Goal: Transaction & Acquisition: Subscribe to service/newsletter

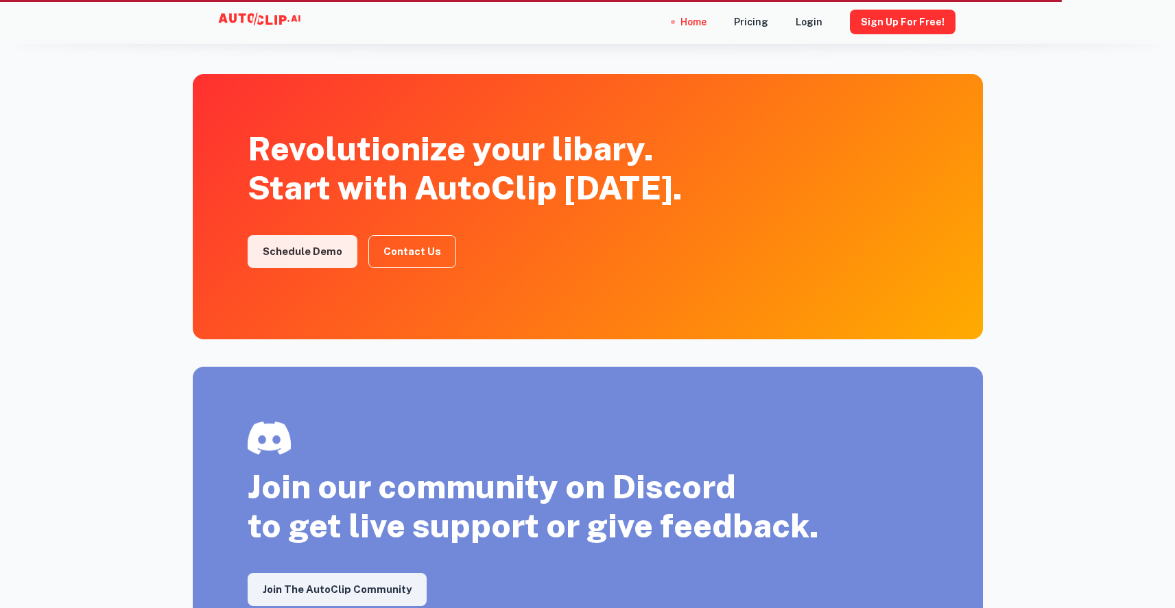
scroll to position [2017, 0]
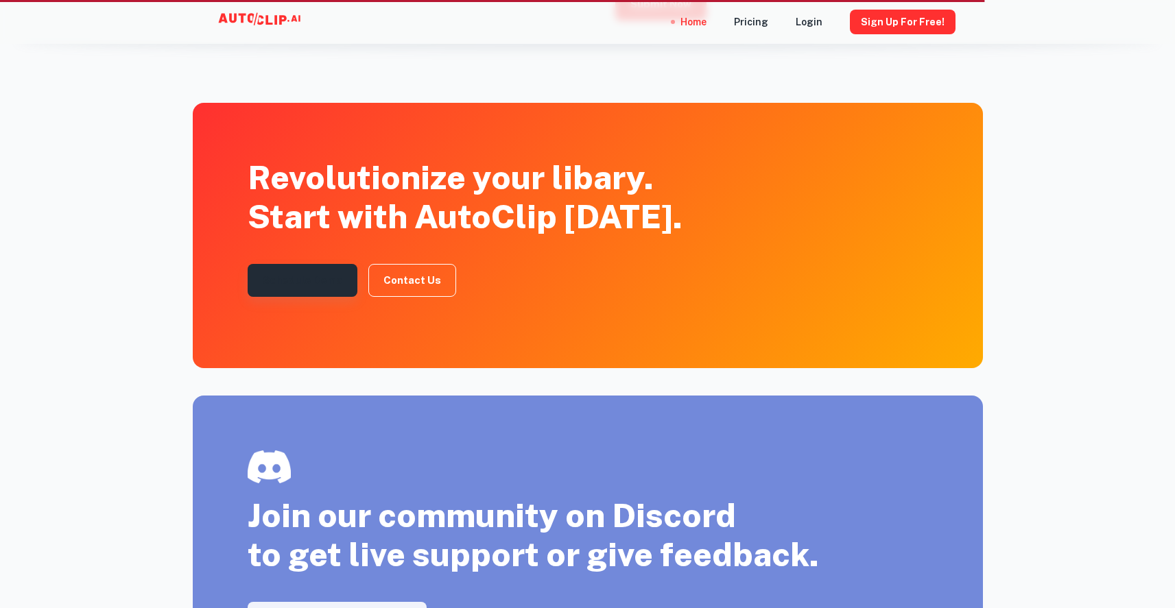
click at [311, 276] on link "Schedule Demo" at bounding box center [303, 280] width 110 height 33
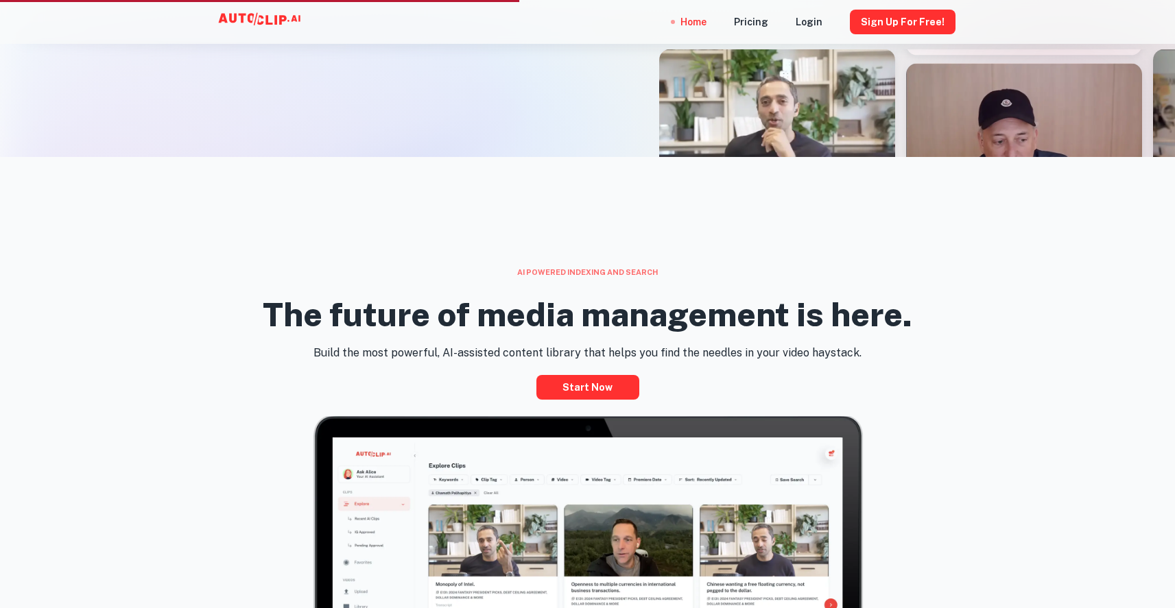
scroll to position [0, 0]
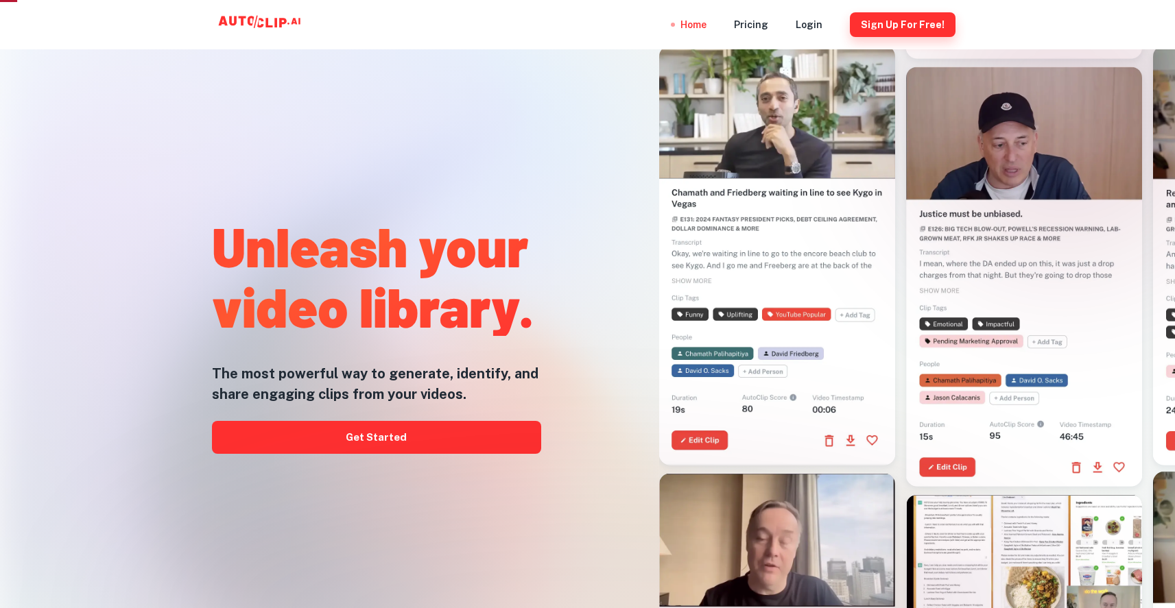
click at [926, 25] on button "Sign Up for free!" at bounding box center [903, 24] width 106 height 25
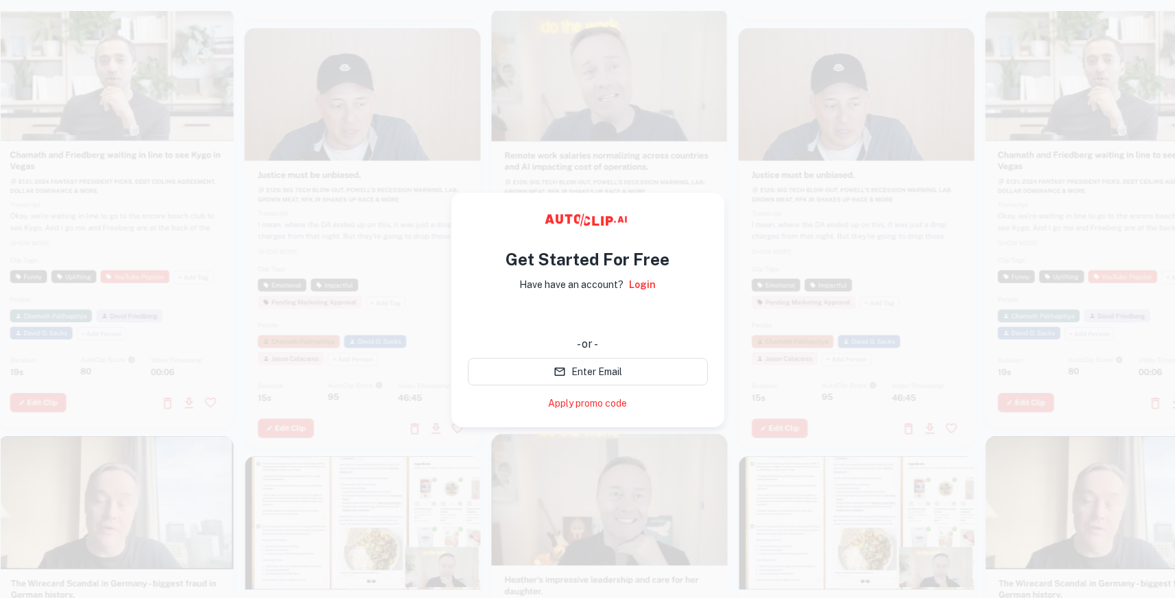
click at [884, 213] on div at bounding box center [856, 237] width 236 height 420
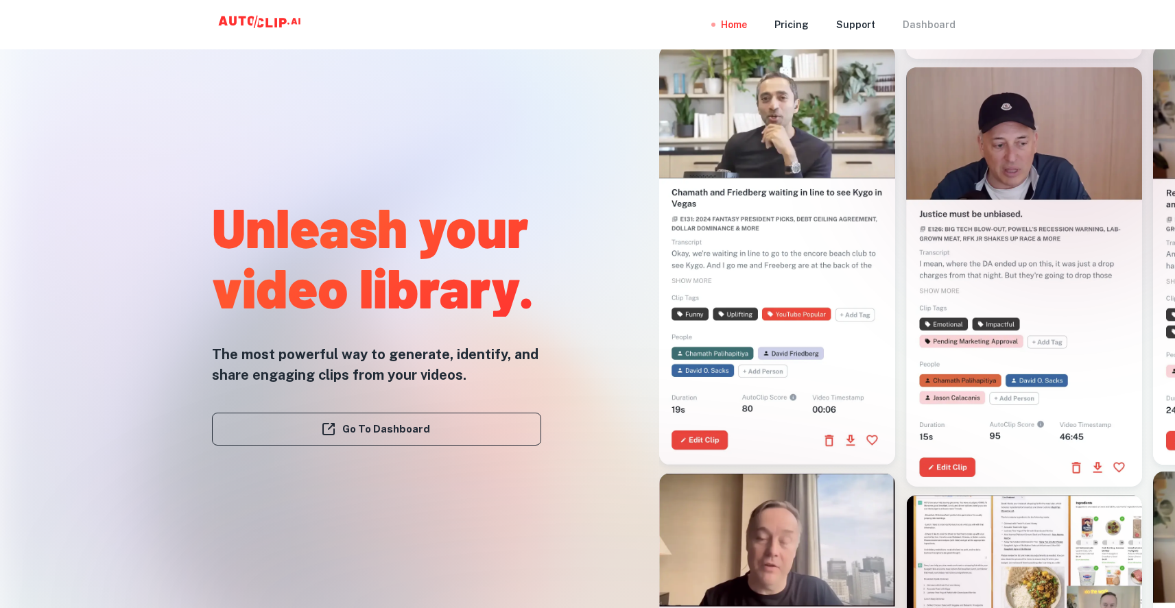
click at [926, 34] on div "Dashboard" at bounding box center [928, 24] width 53 height 49
